Goal: Task Accomplishment & Management: Manage account settings

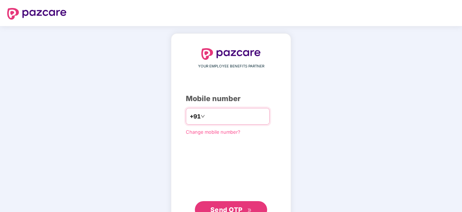
type input "**********"
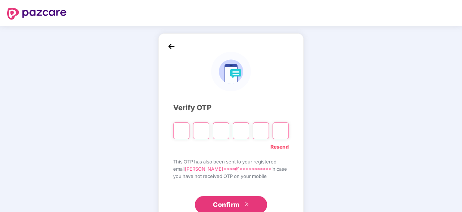
type input "*"
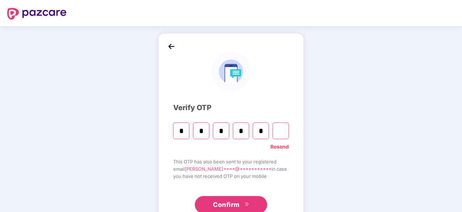
type input "*"
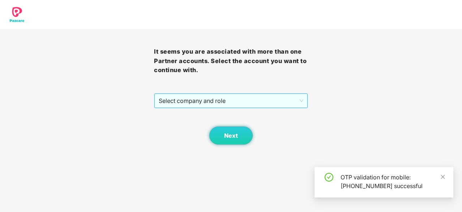
click at [217, 103] on span "Select company and role" at bounding box center [231, 101] width 145 height 14
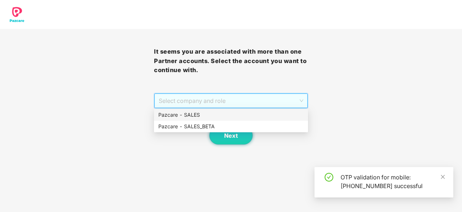
click at [210, 114] on div "Pazcare - SALES" at bounding box center [230, 115] width 145 height 8
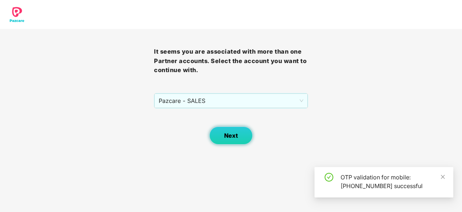
click at [232, 135] on span "Next" at bounding box center [231, 135] width 14 height 7
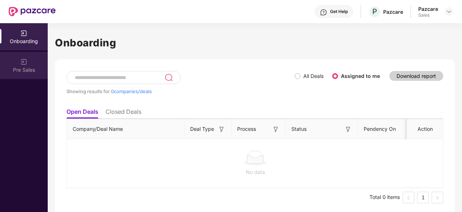
click at [29, 68] on div "Pre Sales" at bounding box center [24, 69] width 48 height 7
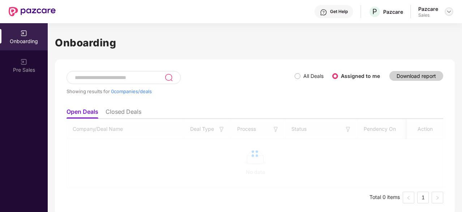
click at [449, 13] on img at bounding box center [449, 12] width 6 height 6
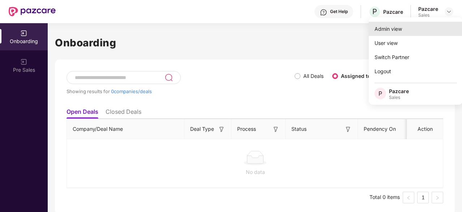
click at [399, 30] on div "Admin view" at bounding box center [416, 29] width 94 height 14
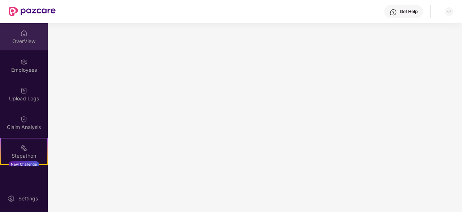
click at [18, 39] on div "OverView" at bounding box center [24, 41] width 48 height 7
click at [5, 34] on div "OverView" at bounding box center [24, 36] width 48 height 27
click at [20, 42] on div "OverView" at bounding box center [24, 41] width 48 height 7
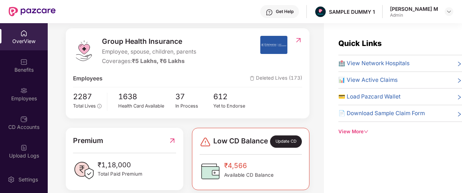
scroll to position [87, 0]
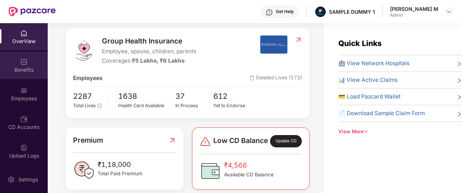
click at [20, 61] on img at bounding box center [23, 61] width 7 height 7
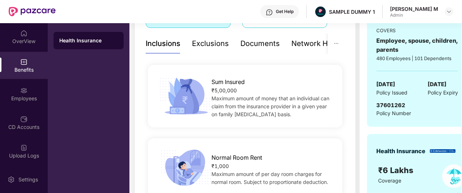
scroll to position [149, 0]
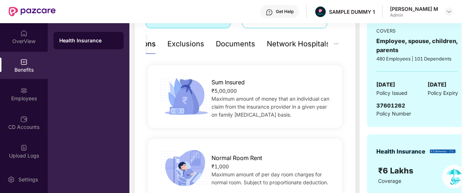
click at [306, 46] on div "Network Hospitals" at bounding box center [298, 43] width 63 height 11
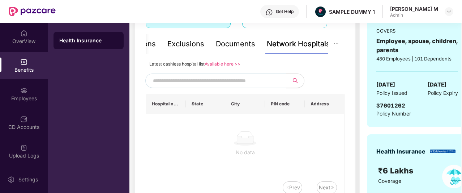
click at [188, 82] on input "text" at bounding box center [215, 80] width 124 height 11
type input "*"
type input "******"
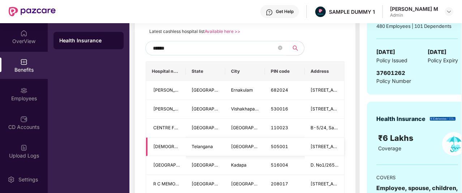
scroll to position [177, 0]
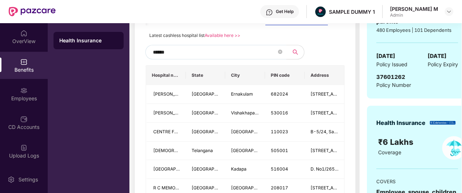
click at [176, 52] on input "******" at bounding box center [215, 52] width 124 height 11
drag, startPoint x: 176, startPoint y: 52, endPoint x: 127, endPoint y: 44, distance: 49.9
click at [127, 44] on div "OverView Benefits Employees CD Accounts Upload Logs Claims Claim Analysis Stepa…" at bounding box center [231, 108] width 462 height 170
click at [167, 54] on input "******" at bounding box center [215, 52] width 124 height 11
drag, startPoint x: 175, startPoint y: 53, endPoint x: 144, endPoint y: 52, distance: 31.1
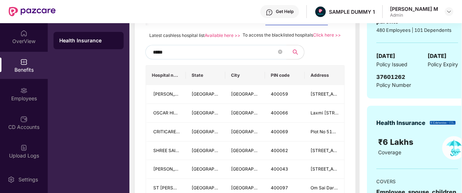
type input "******"
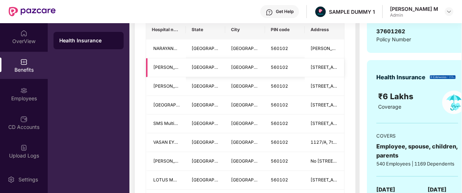
scroll to position [188, 0]
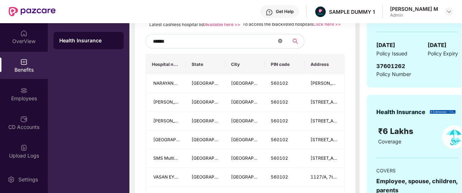
click at [281, 43] on icon "close-circle" at bounding box center [280, 41] width 4 height 4
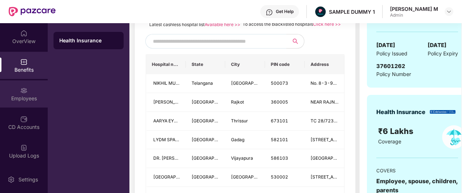
click at [18, 96] on div "Employees" at bounding box center [24, 98] width 48 height 7
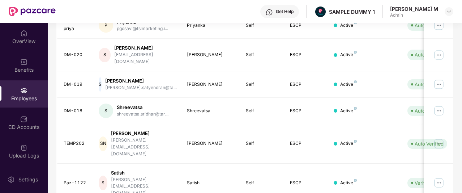
scroll to position [0, 0]
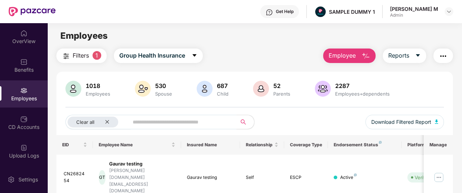
click at [334, 53] on span "Employee" at bounding box center [342, 55] width 27 height 9
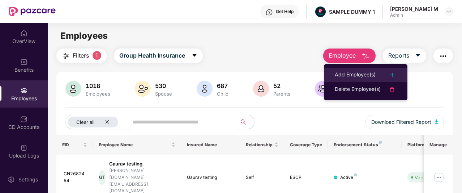
click at [338, 76] on div "Add Employee(s)" at bounding box center [355, 75] width 41 height 9
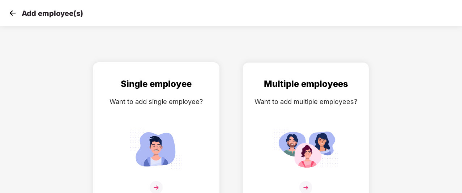
scroll to position [12, 0]
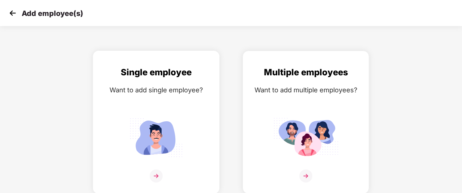
click at [138, 121] on img at bounding box center [156, 137] width 65 height 45
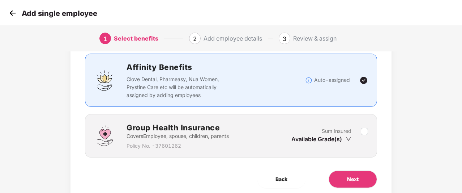
scroll to position [51, 0]
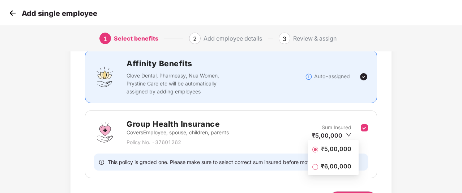
click at [329, 148] on span "₹5,00,000" at bounding box center [336, 149] width 36 height 8
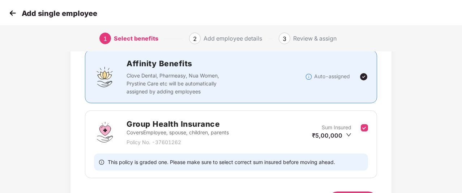
scroll to position [98, 0]
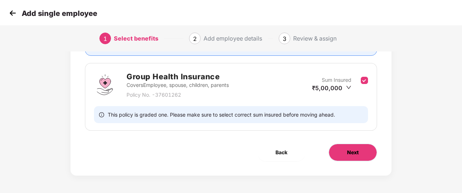
click at [344, 148] on button "Next" at bounding box center [353, 152] width 48 height 17
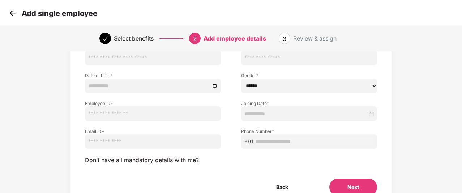
scroll to position [62, 0]
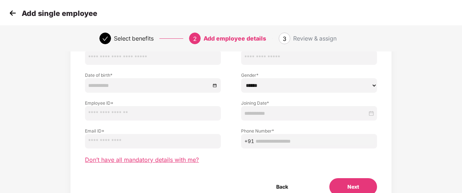
click at [191, 161] on span "Don’t have all mandatory details with me?" at bounding box center [142, 160] width 114 height 8
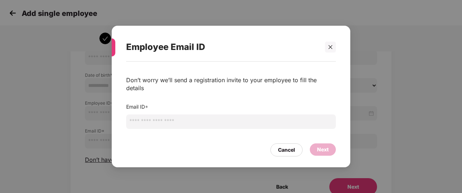
click at [237, 115] on input "email" at bounding box center [231, 121] width 210 height 14
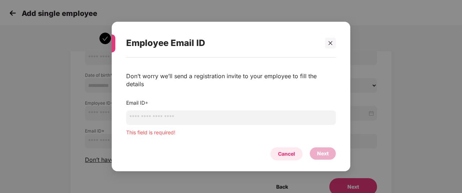
click at [277, 147] on div "Cancel" at bounding box center [286, 153] width 32 height 13
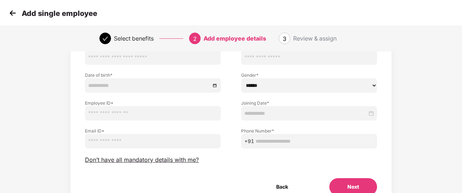
click at [15, 13] on img at bounding box center [12, 13] width 11 height 11
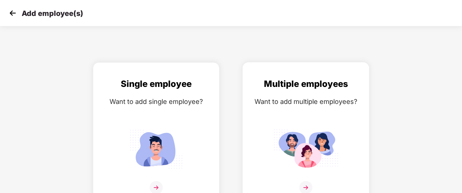
click at [270, 105] on div "Want to add multiple employees?" at bounding box center [305, 101] width 111 height 10
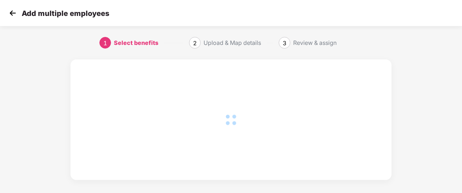
scroll to position [5, 0]
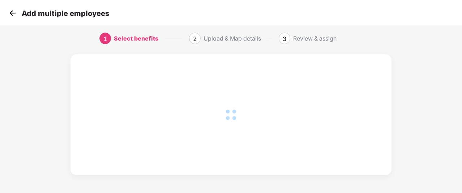
click at [15, 14] on img at bounding box center [12, 13] width 11 height 11
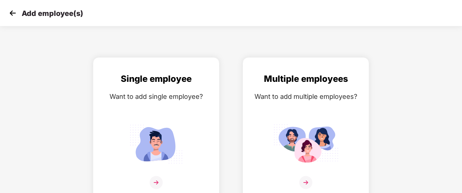
scroll to position [0, 0]
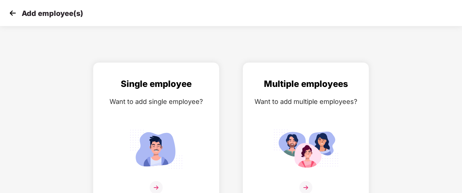
click at [10, 13] on img at bounding box center [12, 13] width 11 height 11
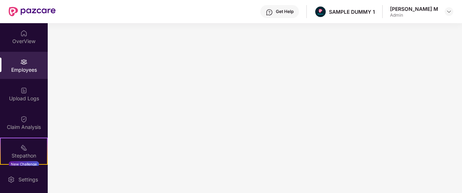
click at [27, 174] on div "Settings" at bounding box center [24, 179] width 48 height 27
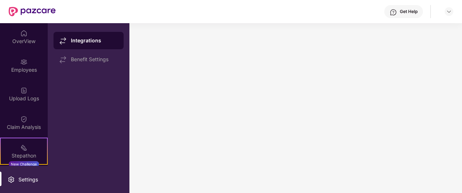
click at [12, 178] on img at bounding box center [11, 179] width 7 height 7
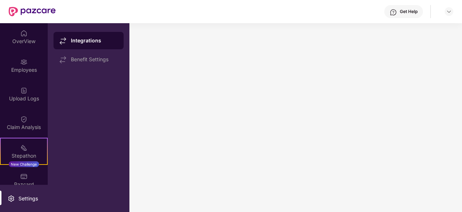
click at [26, 193] on div "Settings" at bounding box center [24, 197] width 48 height 27
click at [21, 38] on div "OverView" at bounding box center [24, 41] width 48 height 7
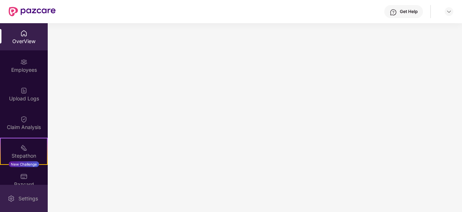
click at [21, 197] on div "Settings" at bounding box center [28, 198] width 24 height 7
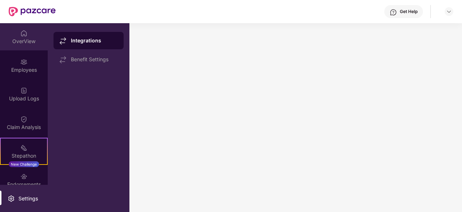
click at [14, 47] on div "OverView" at bounding box center [24, 36] width 48 height 27
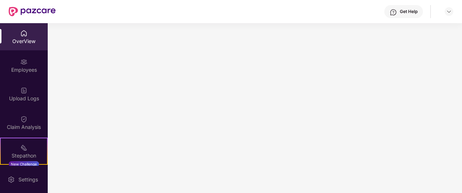
click at [22, 37] on div "OverView" at bounding box center [24, 36] width 48 height 27
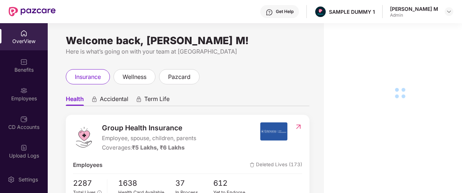
scroll to position [35, 0]
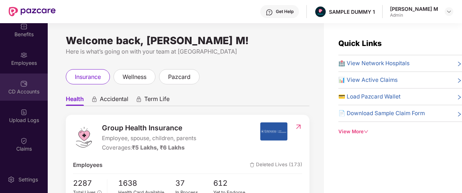
click at [17, 80] on div "CD Accounts" at bounding box center [24, 86] width 48 height 27
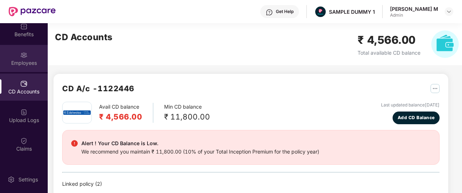
click at [22, 60] on div "Employees" at bounding box center [24, 62] width 48 height 7
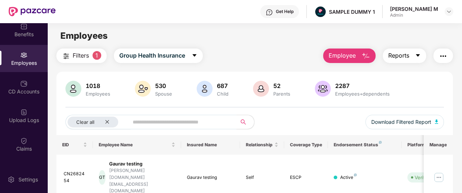
click at [403, 57] on span "Reports" at bounding box center [398, 55] width 21 height 9
click at [440, 56] on img "button" at bounding box center [443, 56] width 9 height 9
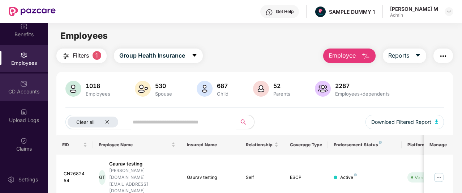
click at [33, 85] on div "CD Accounts" at bounding box center [24, 86] width 48 height 27
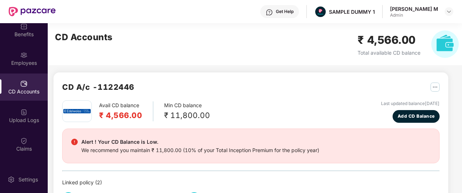
scroll to position [1, 0]
click at [421, 114] on span "Add CD Balance" at bounding box center [416, 116] width 37 height 7
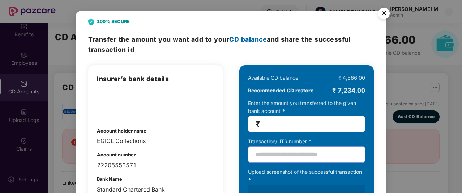
click at [382, 12] on img "Close" at bounding box center [384, 14] width 20 height 20
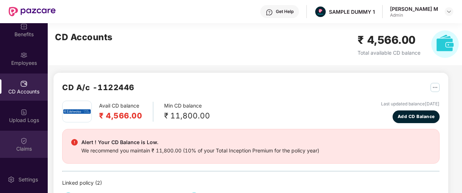
click at [22, 142] on img at bounding box center [23, 140] width 7 height 7
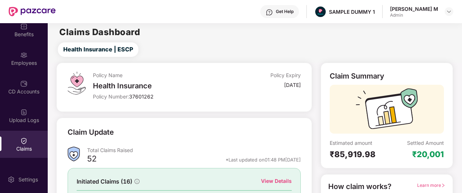
click at [29, 88] on div "CD Accounts" at bounding box center [24, 91] width 48 height 7
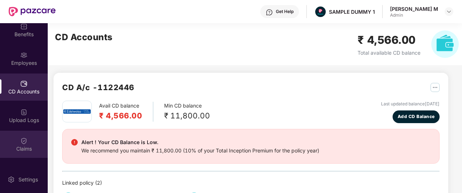
click at [14, 150] on div "Claims" at bounding box center [24, 148] width 48 height 7
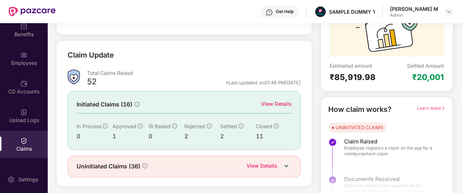
scroll to position [81, 0]
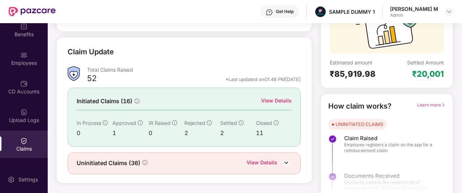
click at [281, 100] on div "View Details" at bounding box center [276, 101] width 31 height 8
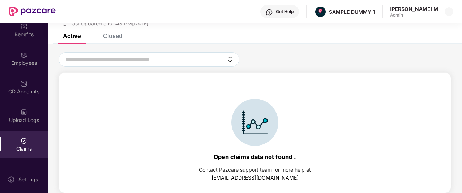
scroll to position [31, 0]
click at [117, 37] on div "Closed" at bounding box center [113, 35] width 20 height 7
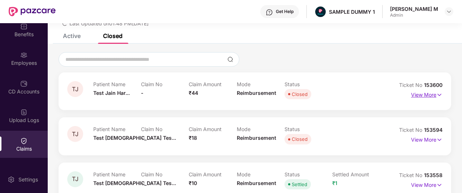
click at [428, 98] on p "View More" at bounding box center [426, 94] width 31 height 10
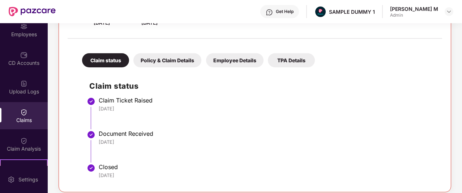
scroll to position [65, 0]
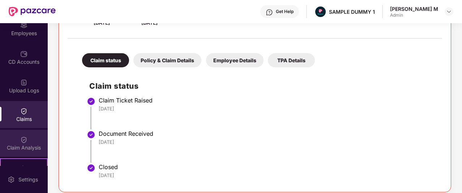
click at [24, 144] on div "Claim Analysis" at bounding box center [24, 147] width 48 height 7
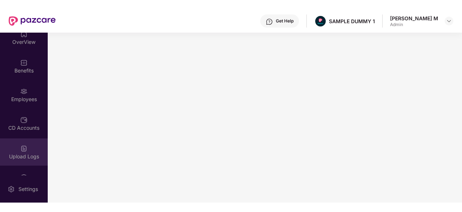
scroll to position [7, 0]
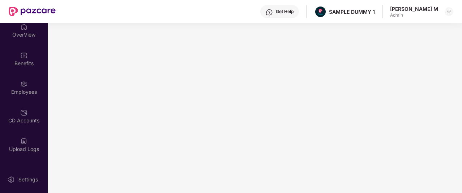
click at [299, 13] on div "Get Help" at bounding box center [279, 11] width 39 height 13
